Goal: Entertainment & Leisure: Browse casually

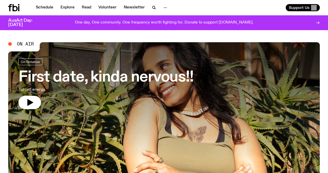
scroll to position [2, 0]
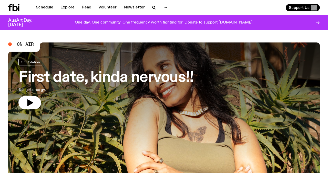
click at [102, 76] on h3 "First date, kinda nervous!!" at bounding box center [105, 78] width 175 height 14
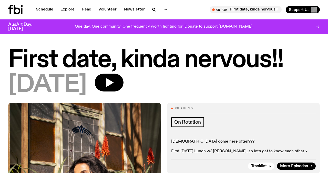
click at [318, 28] on icon at bounding box center [318, 27] width 4 height 4
click at [45, 11] on link "Schedule" at bounding box center [45, 9] width 24 height 7
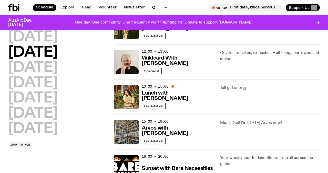
scroll to position [128, 0]
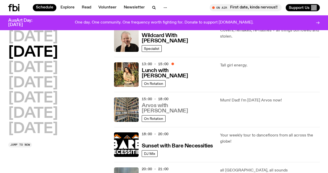
click at [191, 110] on h3 "Arvos with [PERSON_NAME]" at bounding box center [178, 108] width 72 height 11
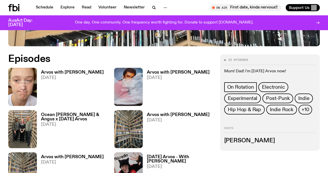
scroll to position [224, 0]
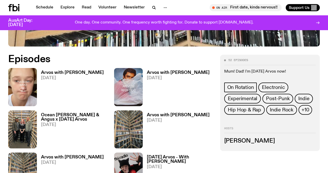
click at [61, 156] on h3 "Arvos with [PERSON_NAME]" at bounding box center [72, 158] width 63 height 4
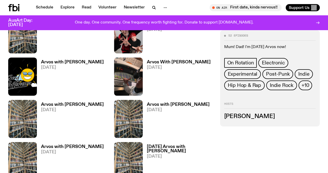
scroll to position [355, 0]
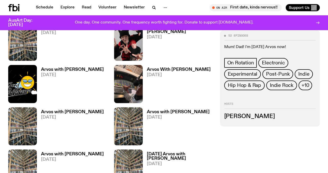
click at [64, 68] on h3 "Arvos with [PERSON_NAME]" at bounding box center [72, 70] width 63 height 4
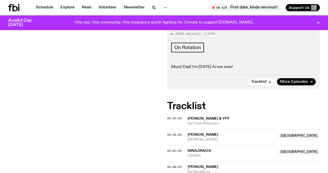
scroll to position [96, 0]
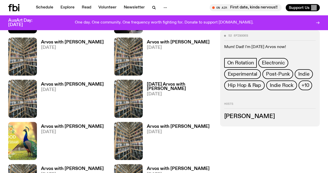
scroll to position [431, 0]
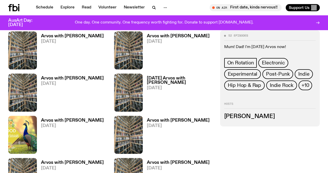
click at [64, 119] on h3 "Arvos with [PERSON_NAME]" at bounding box center [72, 121] width 63 height 4
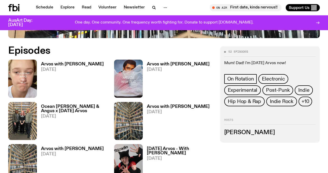
scroll to position [233, 0]
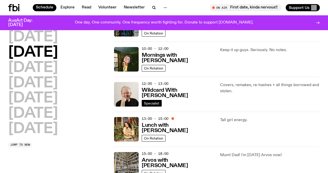
scroll to position [70, 0]
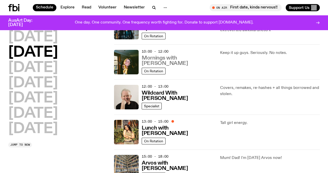
click at [189, 66] on h3 "Mornings with [PERSON_NAME]" at bounding box center [178, 61] width 72 height 11
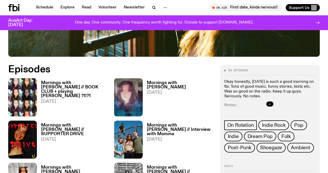
scroll to position [214, 0]
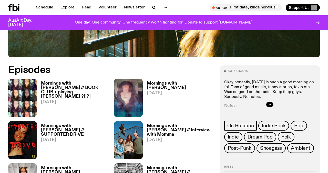
click at [88, 81] on h3 "Mornings with [PERSON_NAME] // BOOK CLUB + playing [PERSON_NAME] ?1!?1" at bounding box center [74, 89] width 67 height 17
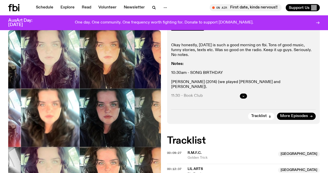
scroll to position [162, 0]
click at [243, 95] on icon "button" at bounding box center [243, 96] width 3 height 3
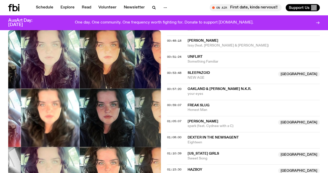
scroll to position [441, 0]
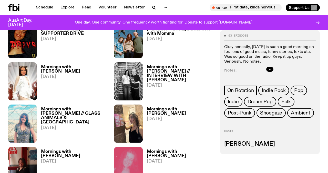
scroll to position [270, 0]
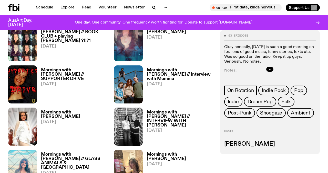
click at [179, 110] on h3 "Mornings with [PERSON_NAME] // INTERVIEW WITH [PERSON_NAME]" at bounding box center [180, 118] width 67 height 17
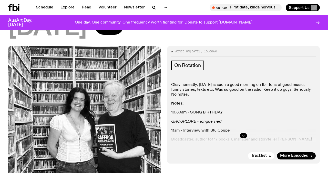
scroll to position [122, 0]
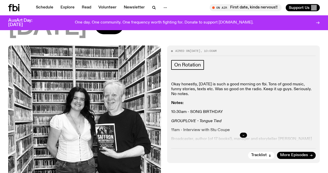
click at [242, 133] on button "button" at bounding box center [243, 135] width 7 height 5
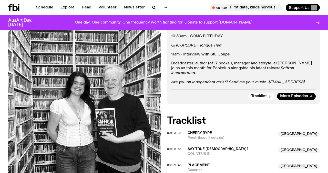
scroll to position [0, 0]
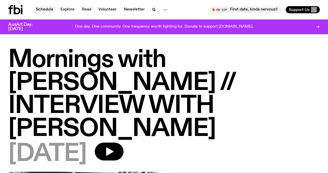
click at [44, 6] on link "Schedule" at bounding box center [45, 9] width 24 height 7
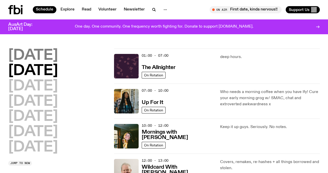
click at [50, 53] on h2 "[DATE]" at bounding box center [33, 56] width 50 height 14
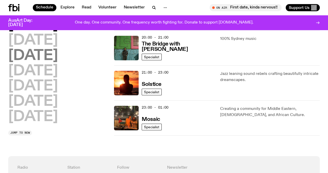
click at [32, 55] on h2 "[DATE]" at bounding box center [33, 56] width 50 height 14
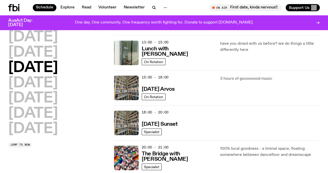
scroll to position [159, 0]
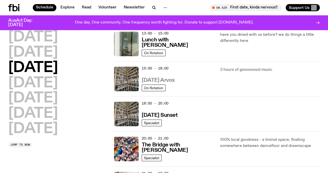
click at [175, 81] on h3 "[DATE] Arvos" at bounding box center [158, 80] width 33 height 5
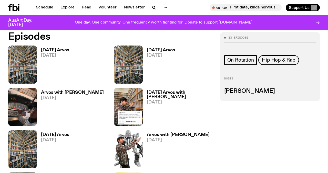
scroll to position [212, 0]
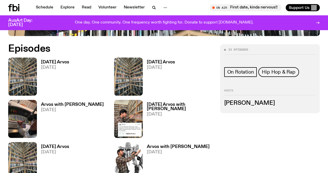
click at [55, 61] on h3 "[DATE] Arvos" at bounding box center [55, 62] width 28 height 4
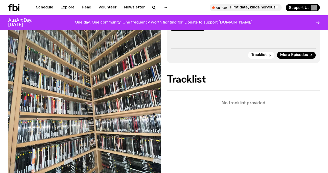
scroll to position [94, 0]
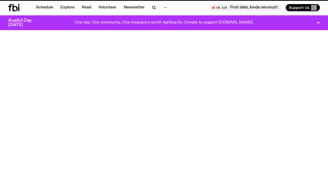
scroll to position [212, 0]
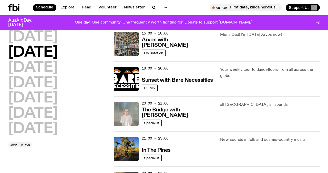
scroll to position [201, 0]
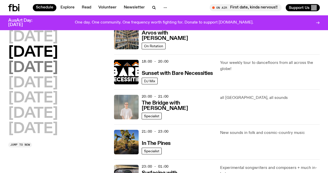
click at [53, 64] on h2 "[DATE]" at bounding box center [33, 68] width 50 height 14
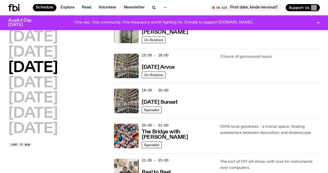
scroll to position [172, 0]
click at [183, 34] on h3 "Lunch with [PERSON_NAME]" at bounding box center [178, 29] width 72 height 11
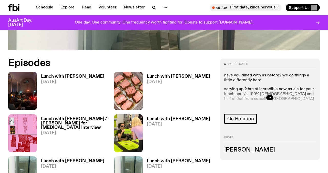
scroll to position [204, 0]
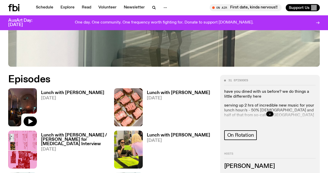
click at [22, 88] on img at bounding box center [22, 107] width 29 height 38
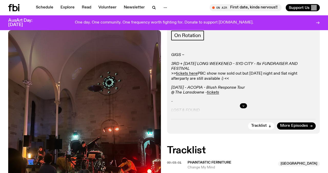
scroll to position [106, 0]
click at [241, 103] on button "button" at bounding box center [243, 105] width 7 height 5
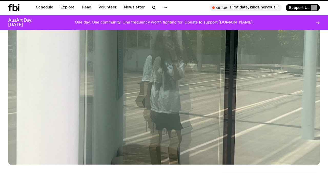
scroll to position [204, 0]
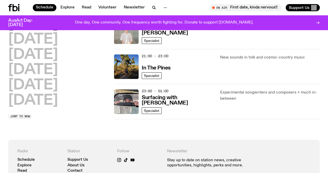
scroll to position [276, 0]
click at [55, 48] on h2 "[DATE]" at bounding box center [33, 55] width 50 height 14
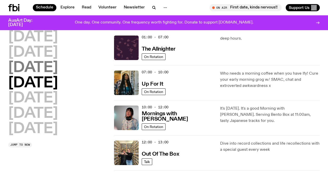
click at [58, 66] on h2 "[DATE]" at bounding box center [33, 68] width 50 height 14
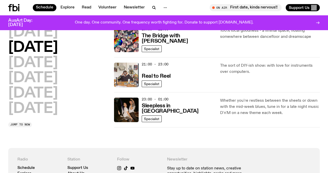
scroll to position [268, 0]
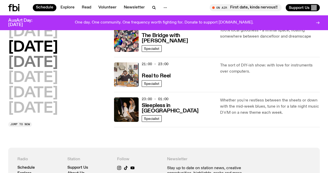
click at [49, 65] on h2 "[DATE]" at bounding box center [33, 63] width 50 height 14
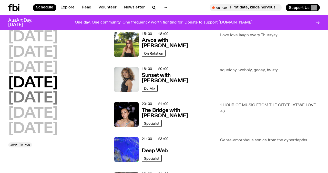
click at [42, 93] on h2 "[DATE]" at bounding box center [33, 98] width 50 height 14
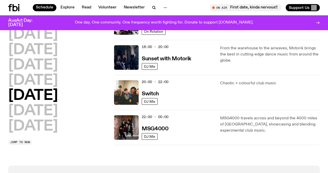
scroll to position [216, 0]
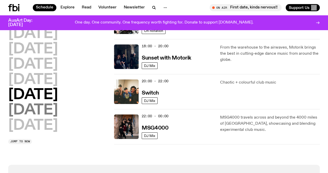
click at [46, 113] on h2 "[DATE]" at bounding box center [33, 111] width 50 height 14
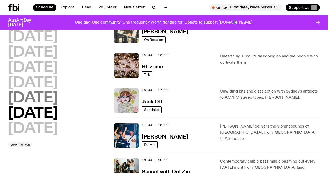
click at [36, 106] on h2 "[DATE]" at bounding box center [33, 98] width 50 height 14
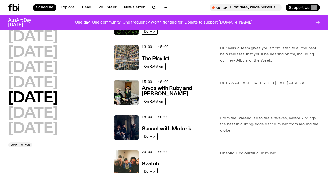
scroll to position [143, 0]
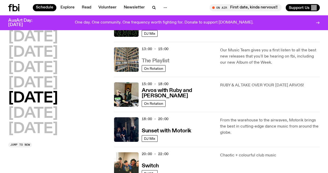
click at [160, 61] on h3 "The Playlist" at bounding box center [156, 60] width 28 height 5
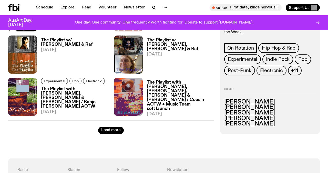
scroll to position [828, 0]
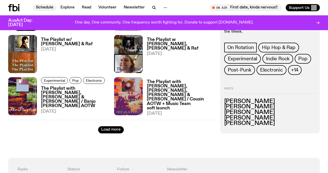
click at [46, 7] on link "Schedule" at bounding box center [45, 7] width 24 height 7
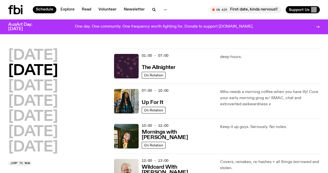
click at [23, 10] on div at bounding box center [20, 9] width 25 height 9
click at [14, 10] on icon at bounding box center [17, 9] width 7 height 9
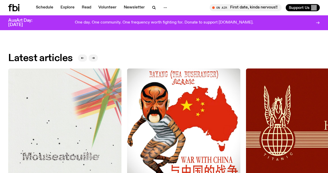
scroll to position [632, 0]
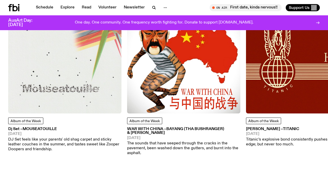
click at [86, 72] on img at bounding box center [64, 57] width 113 height 113
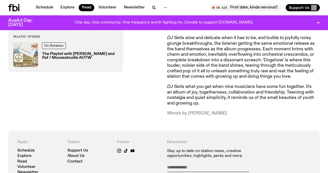
scroll to position [319, 0]
